Goal: Task Accomplishment & Management: Complete application form

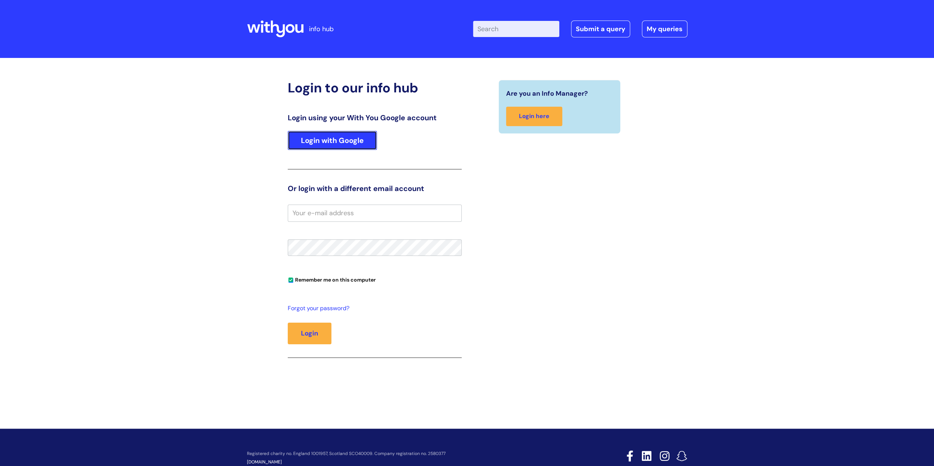
click at [315, 145] on link "Login with Google" at bounding box center [332, 140] width 89 height 19
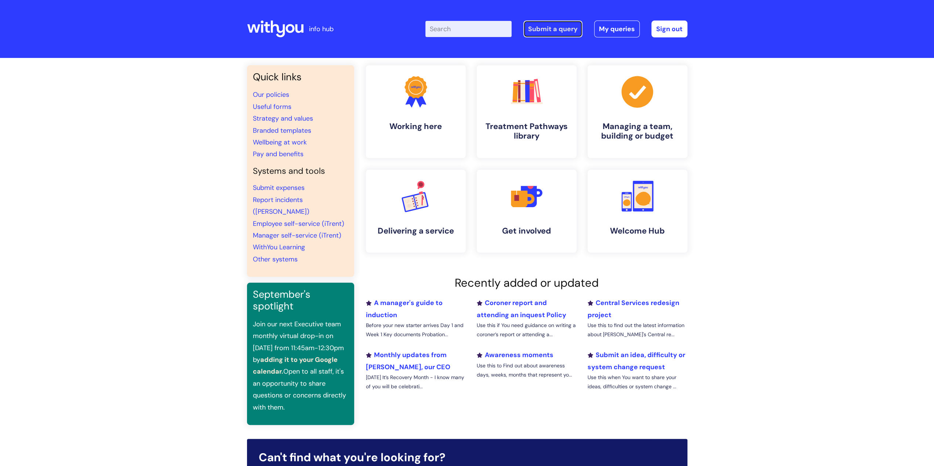
click at [559, 26] on link "Submit a query" at bounding box center [552, 29] width 59 height 17
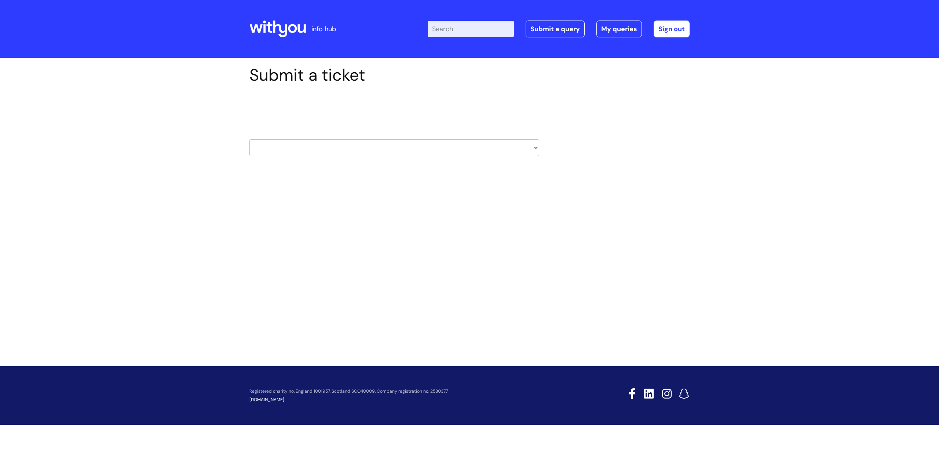
click at [536, 149] on select "HR / People IT and Support Clinical Drug Alerts Finance Accounts Data Support T…" at bounding box center [394, 147] width 290 height 17
select select "finance_accounts"
click at [249, 139] on select "HR / People IT and Support Clinical Drug Alerts Finance Accounts Data Support T…" at bounding box center [394, 147] width 290 height 17
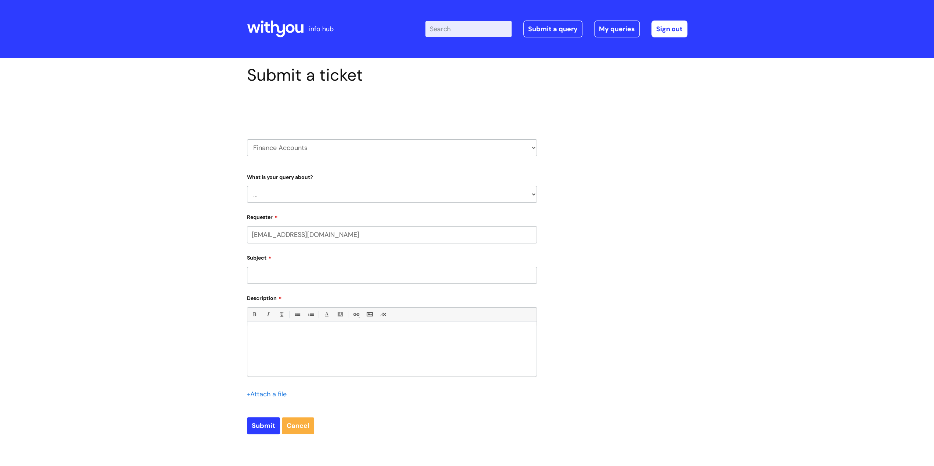
select select "80004418200"
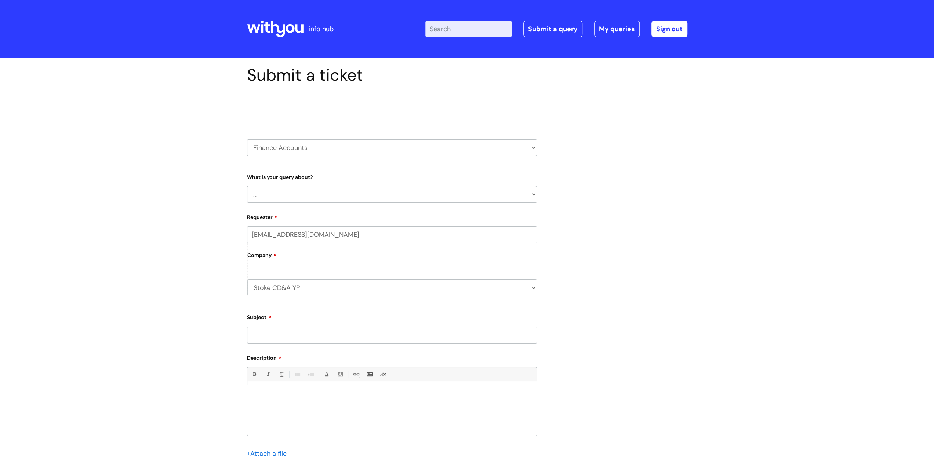
click at [368, 198] on select "... Finance Systems Finance Requests (inc. Expenses) Invoices Research" at bounding box center [392, 194] width 290 height 17
select select "Finance Systems"
click at [247, 186] on select "... Finance Systems Finance Requests (inc. Expenses) Invoices Research" at bounding box center [392, 194] width 290 height 17
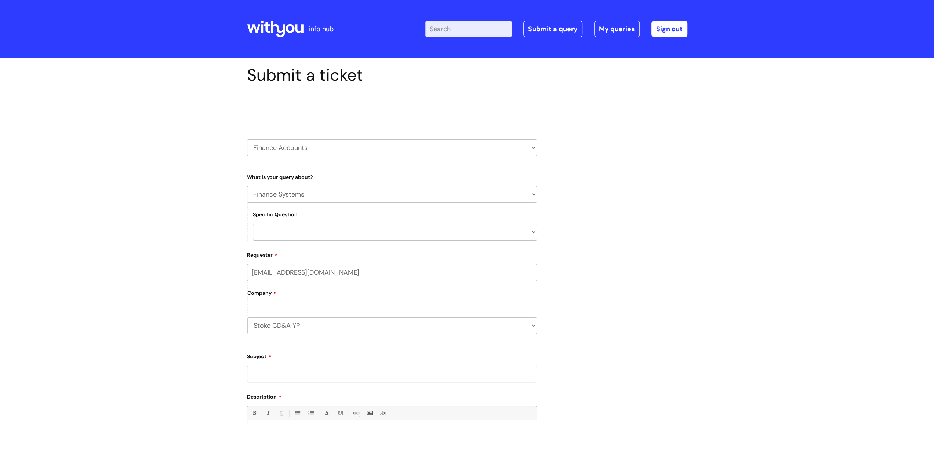
click at [382, 234] on select "... Concur + Basware Exchequer" at bounding box center [395, 232] width 284 height 17
select select "Exchequer"
click at [253, 224] on select "... Concur + Basware Exchequer" at bounding box center [395, 232] width 284 height 17
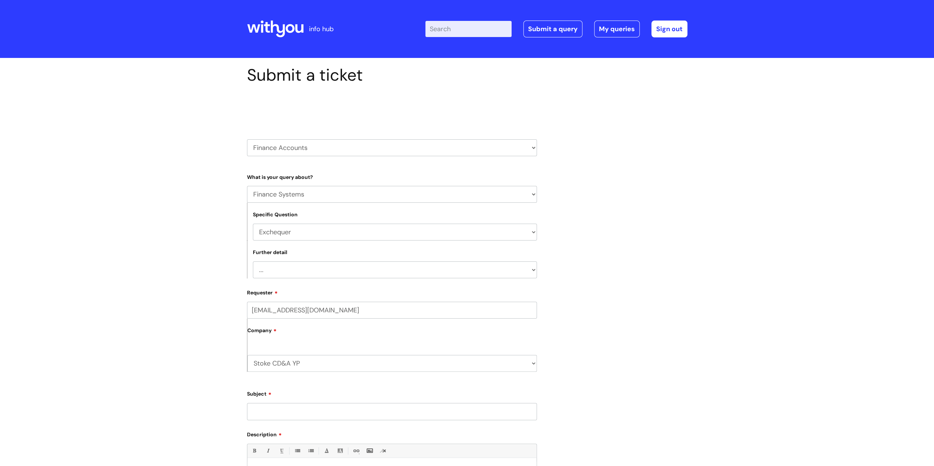
click at [390, 274] on select "... New Starter Question on Exchequer" at bounding box center [395, 270] width 284 height 17
select select "New Starter"
click at [253, 262] on select "... New Starter Question on Exchequer" at bounding box center [395, 270] width 284 height 17
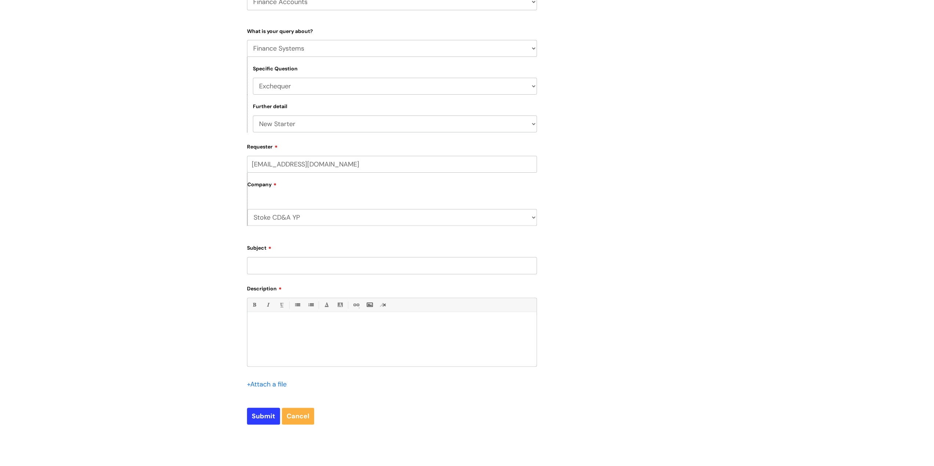
scroll to position [147, 0]
click at [344, 217] on select "Stoke CD&A YP WithYou Current Staff" at bounding box center [391, 216] width 289 height 17
select select "80004418241"
click at [247, 208] on select "Stoke CD&A YP WithYou Current Staff" at bounding box center [391, 216] width 289 height 17
click at [358, 265] on input "Subject" at bounding box center [392, 264] width 290 height 17
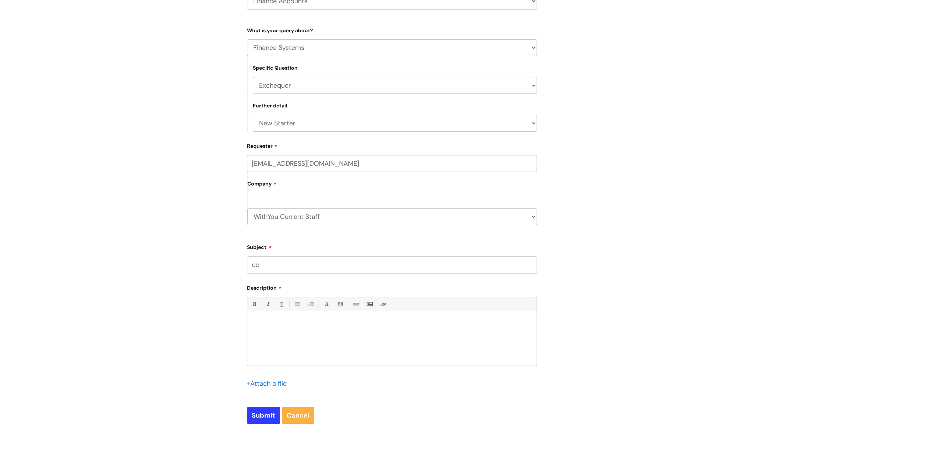
type input "c"
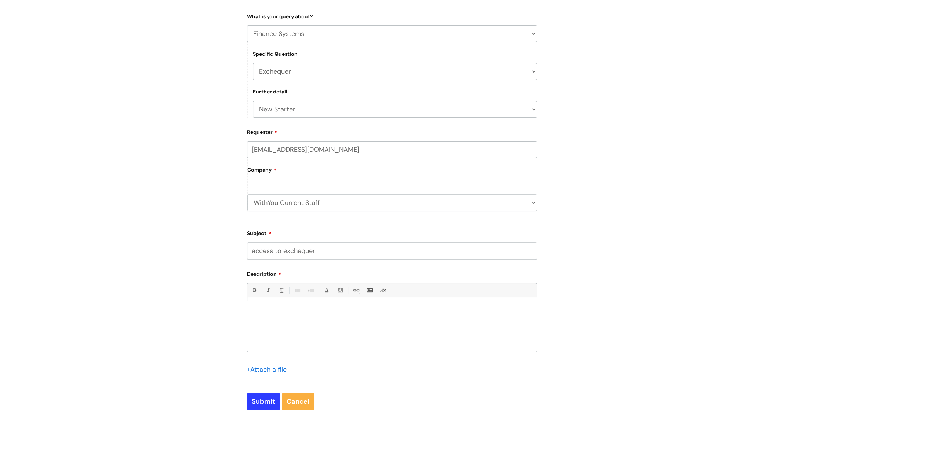
scroll to position [183, 0]
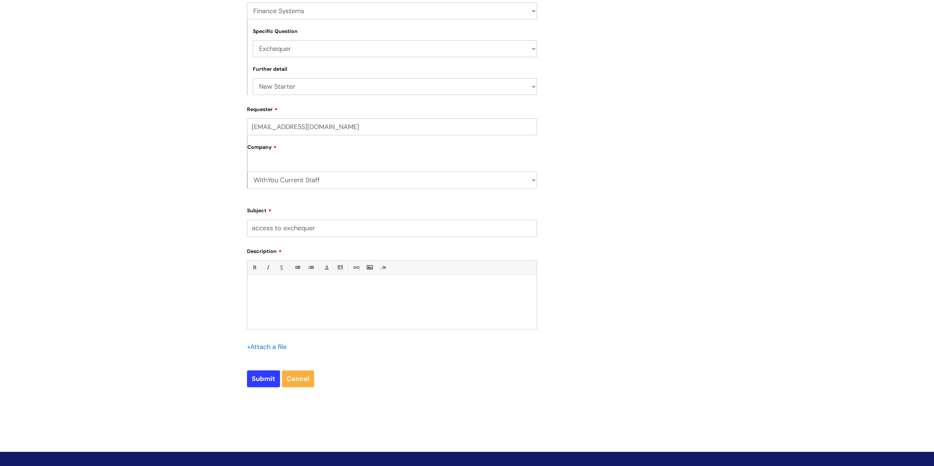
click at [342, 229] on input "access to exchequer" at bounding box center [392, 228] width 290 height 17
type input "access to exchequer"
click at [282, 308] on div at bounding box center [391, 303] width 289 height 51
click at [270, 377] on input "Submit" at bounding box center [263, 379] width 33 height 17
type input "Please Wait..."
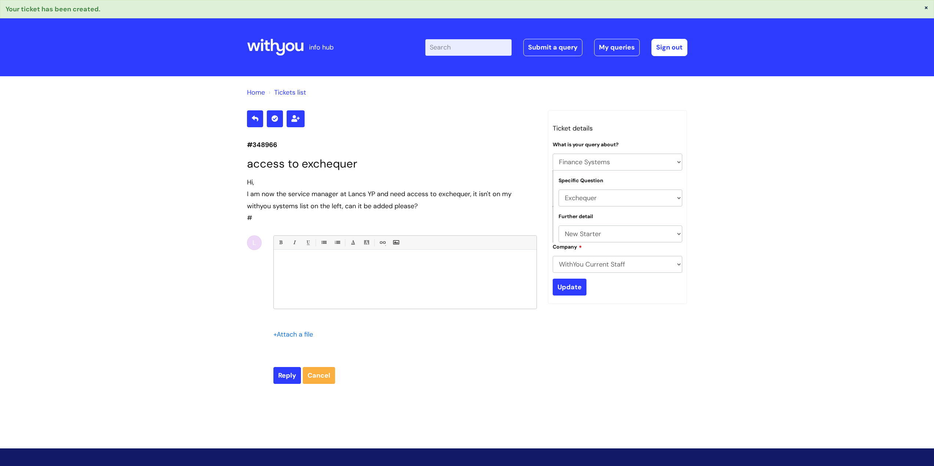
select select "Finance Systems"
select select "Exchequer"
select select "New Starter"
click at [287, 47] on icon at bounding box center [289, 47] width 9 height 9
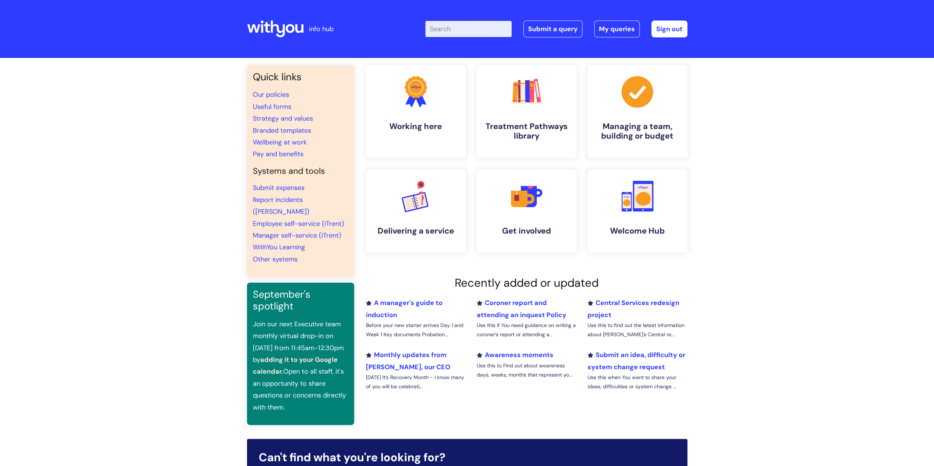
click at [439, 39] on div "Enter your search term here... Search Submit a query My queries Welcome [PERSON…" at bounding box center [521, 28] width 331 height 43
click at [439, 33] on input "Enter your search term here..." at bounding box center [468, 29] width 86 height 16
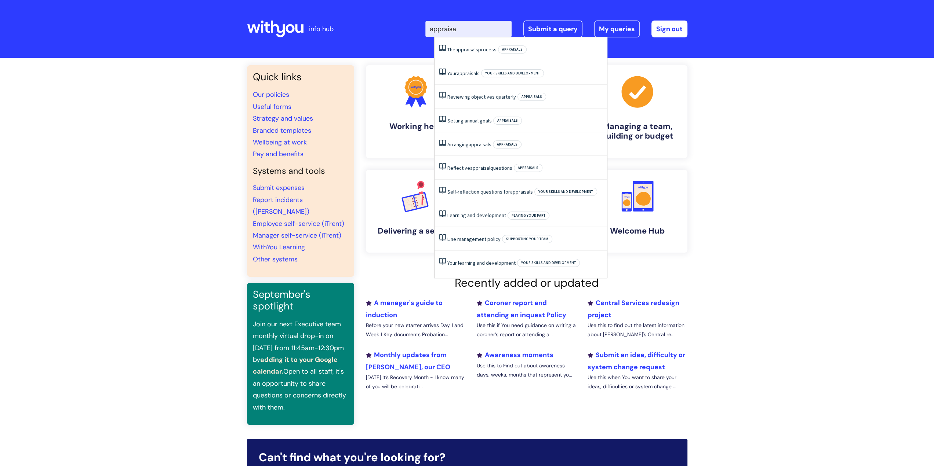
type input "appraisal"
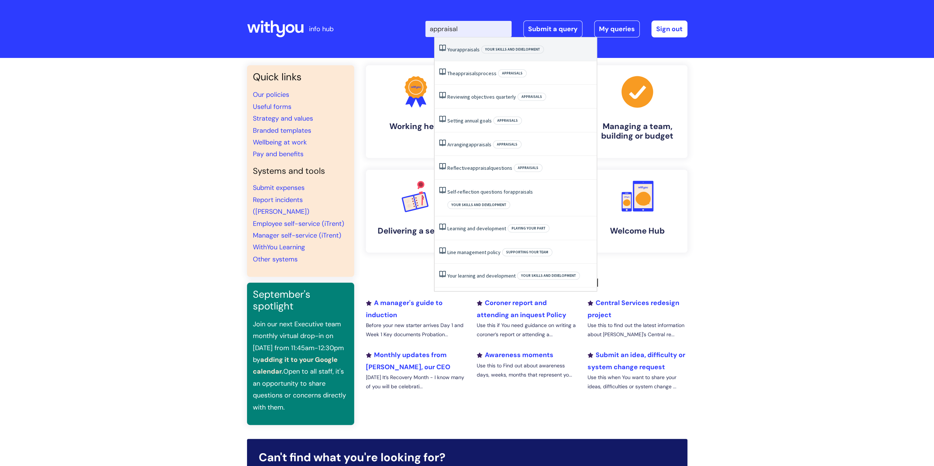
click at [459, 51] on span "appraisals" at bounding box center [468, 49] width 23 height 7
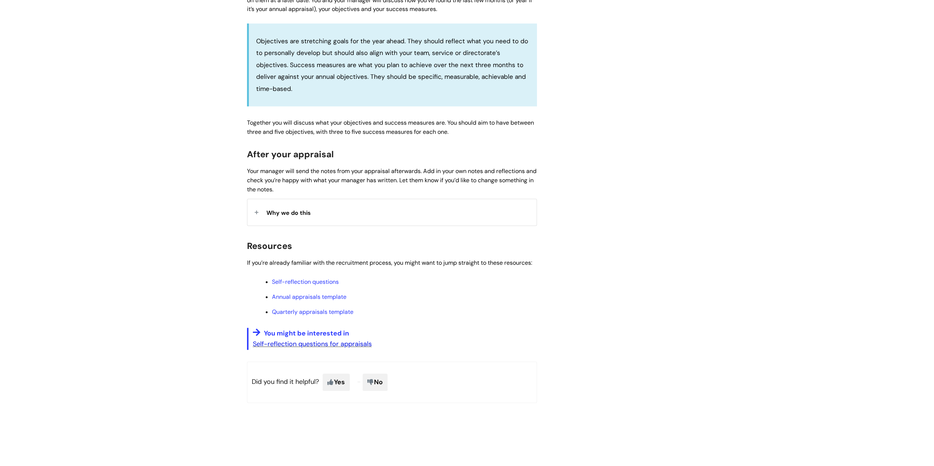
scroll to position [440, 0]
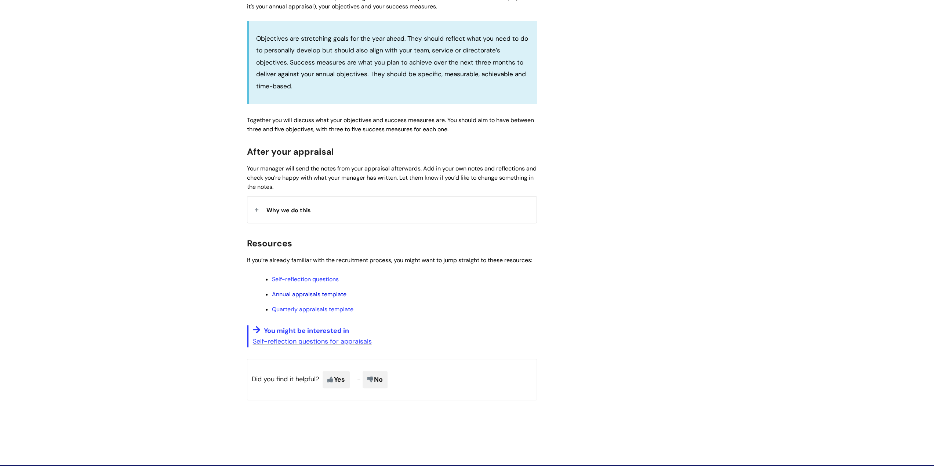
click at [310, 293] on link "Annual appraisals template" at bounding box center [309, 295] width 74 height 8
